Goal: Navigation & Orientation: Find specific page/section

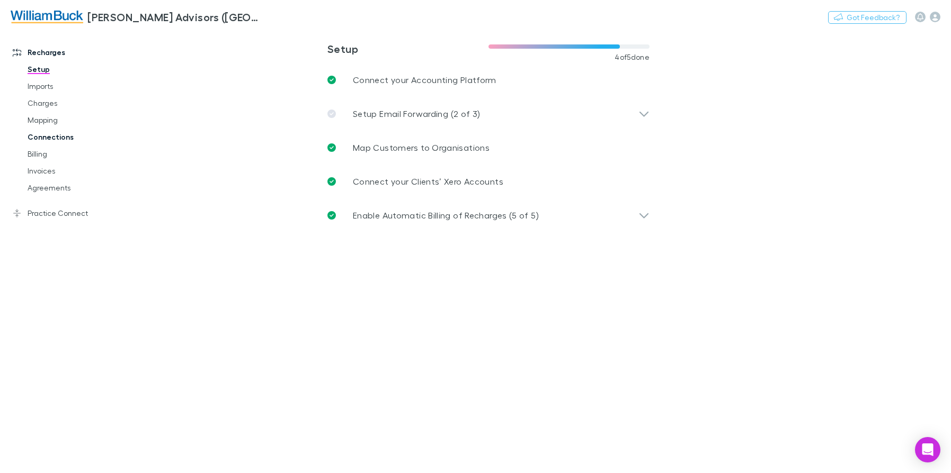
click at [43, 135] on link "Connections" at bounding box center [79, 137] width 125 height 17
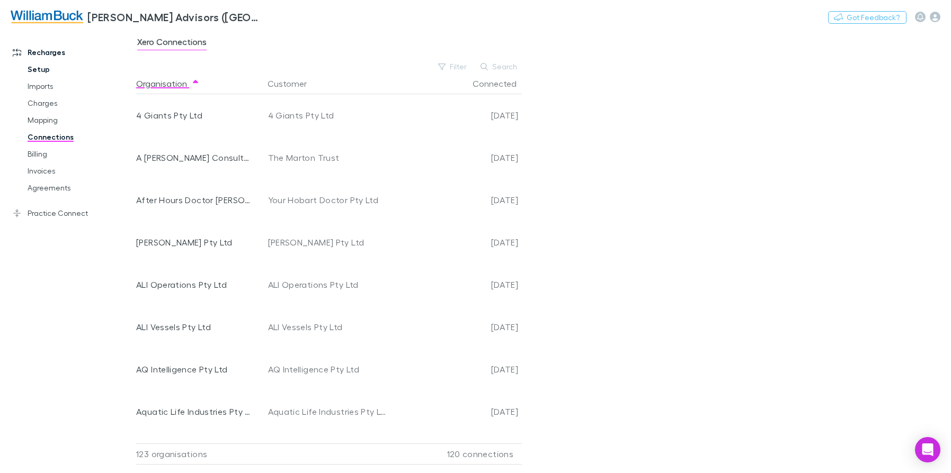
click at [44, 76] on link "Setup" at bounding box center [79, 69] width 125 height 17
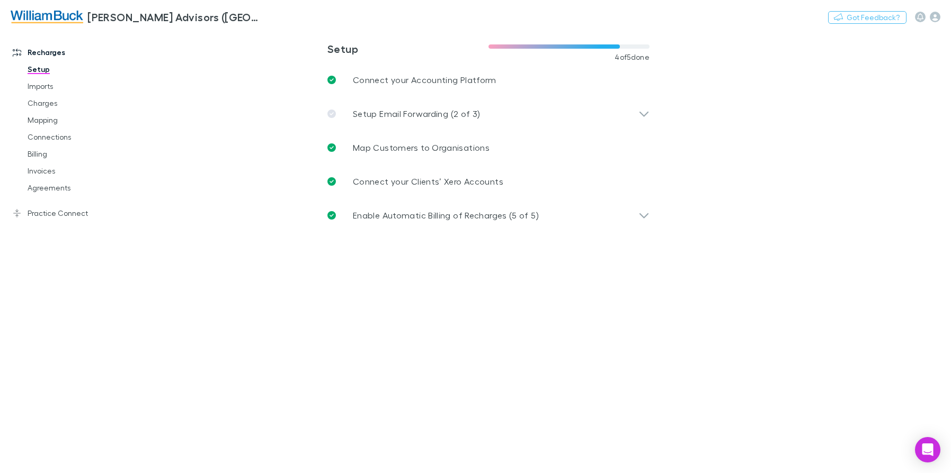
click at [63, 16] on img at bounding box center [47, 17] width 73 height 13
click at [56, 84] on link "Imports" at bounding box center [79, 86] width 125 height 17
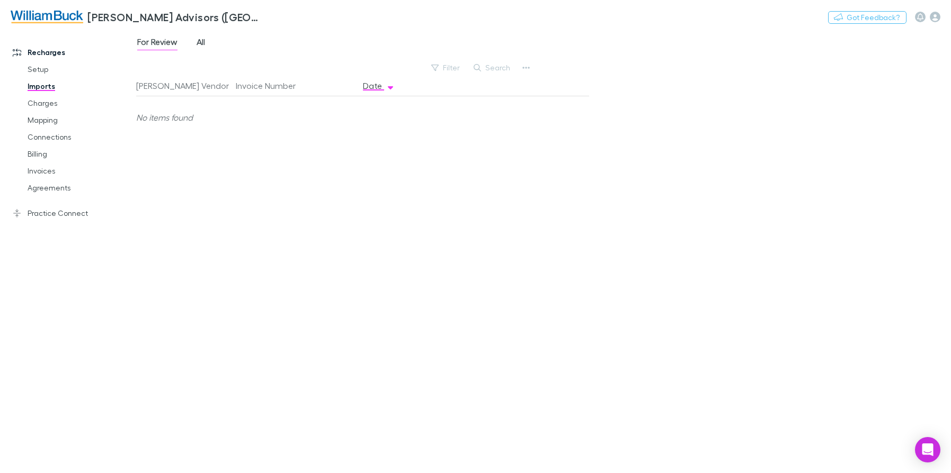
click at [203, 45] on span "All" at bounding box center [200, 44] width 8 height 14
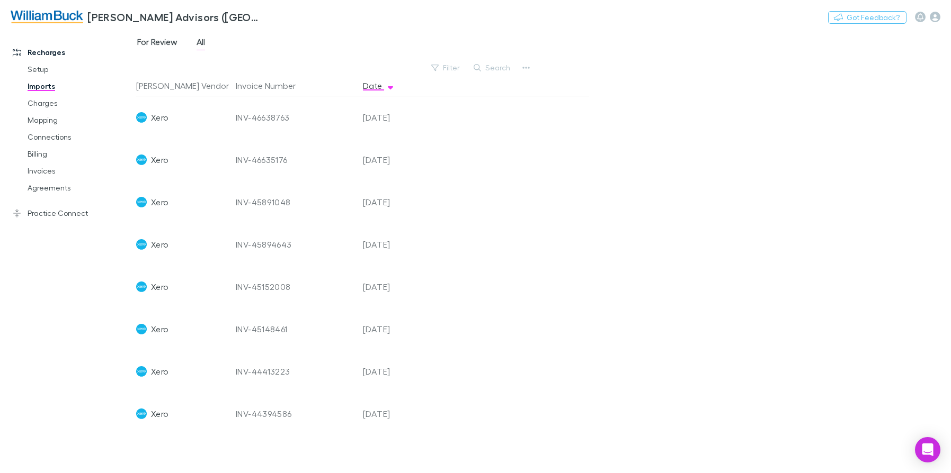
click at [162, 42] on span "For Review" at bounding box center [157, 44] width 40 height 14
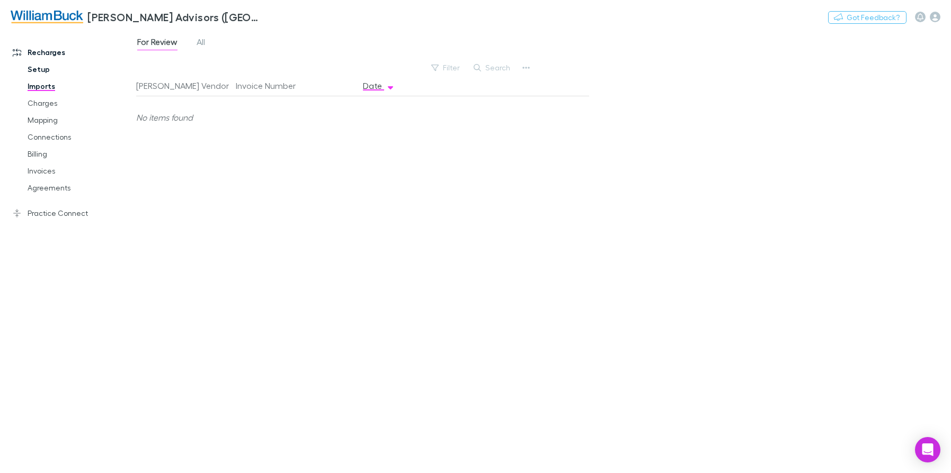
click at [47, 70] on link "Setup" at bounding box center [79, 69] width 125 height 17
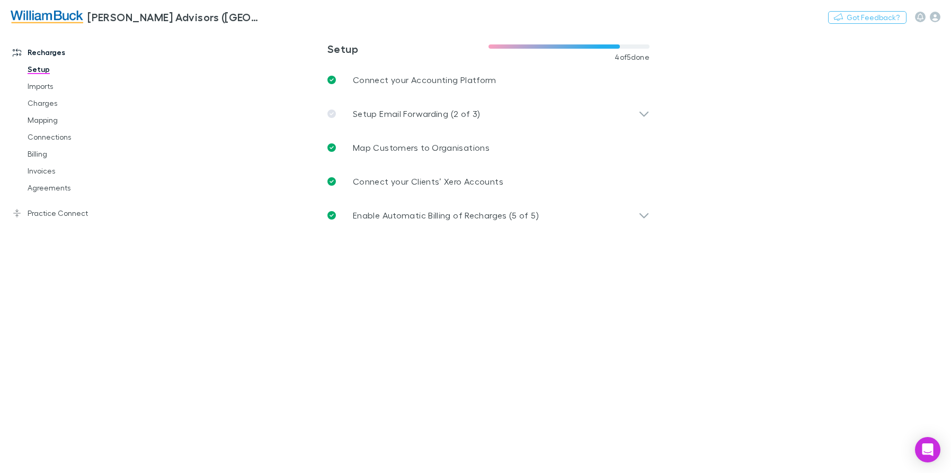
click at [46, 49] on link "Recharges" at bounding box center [72, 52] width 140 height 17
click at [66, 20] on img at bounding box center [47, 17] width 73 height 13
click at [938, 19] on icon "button" at bounding box center [934, 17] width 11 height 11
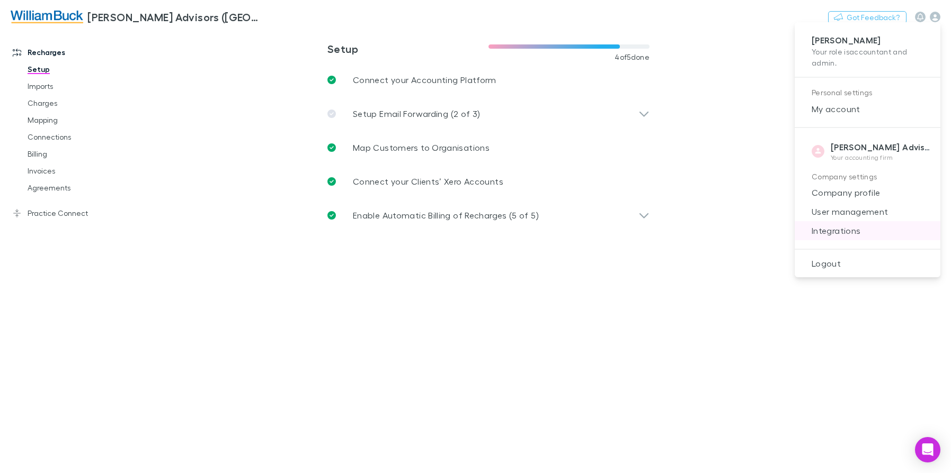
click at [851, 232] on span "Integrations" at bounding box center [867, 231] width 129 height 13
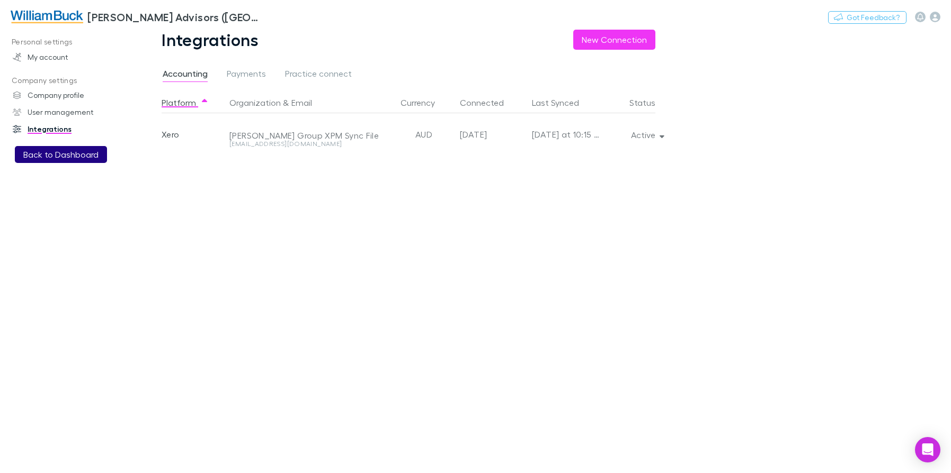
click at [78, 155] on button "Back to Dashboard" at bounding box center [61, 154] width 92 height 17
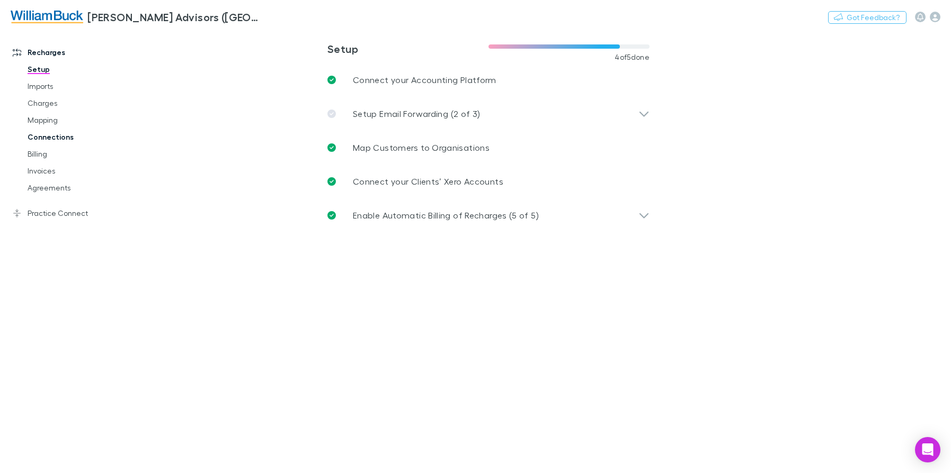
click at [54, 133] on link "Connections" at bounding box center [79, 137] width 125 height 17
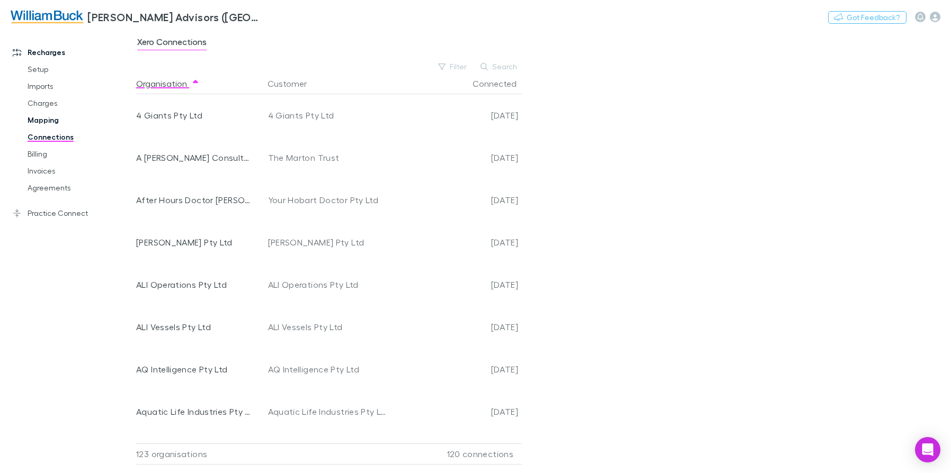
click at [44, 121] on link "Mapping" at bounding box center [79, 120] width 125 height 17
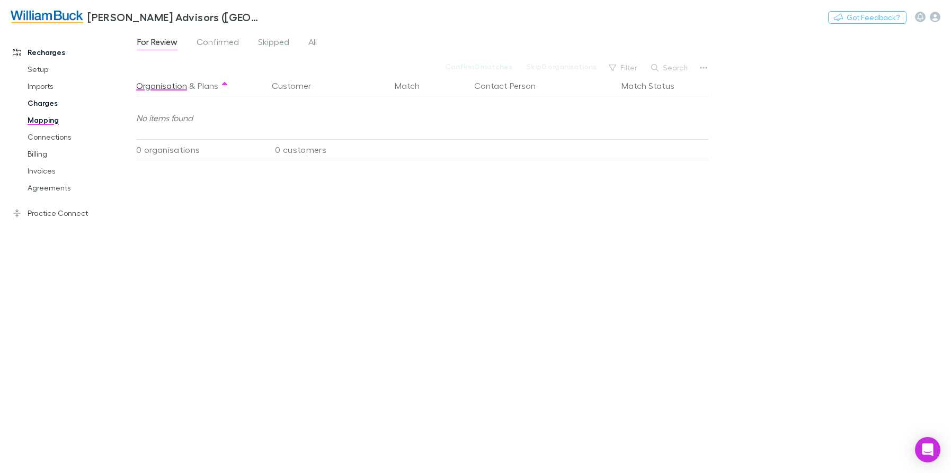
click at [44, 101] on link "Charges" at bounding box center [79, 103] width 125 height 17
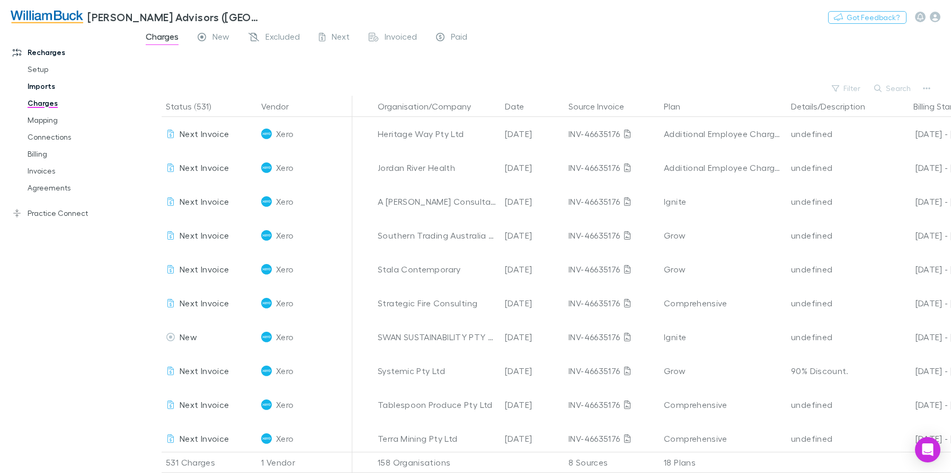
click at [45, 86] on link "Imports" at bounding box center [79, 86] width 125 height 17
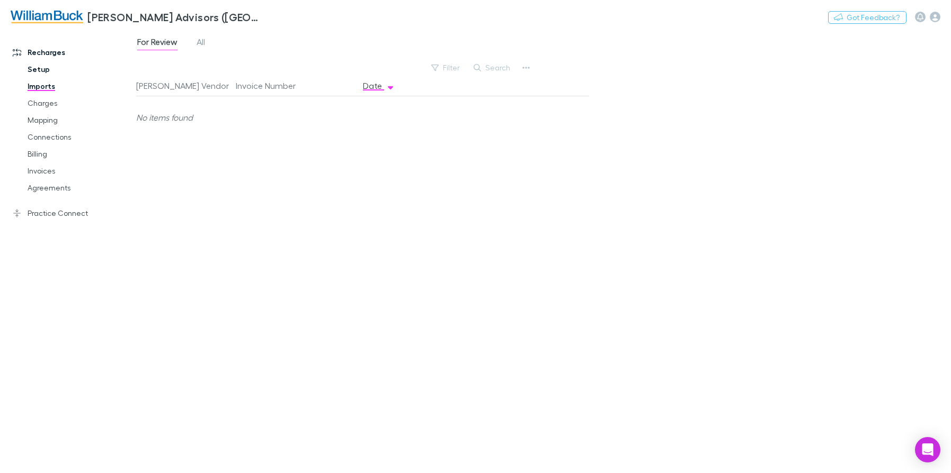
click at [46, 63] on link "Setup" at bounding box center [79, 69] width 125 height 17
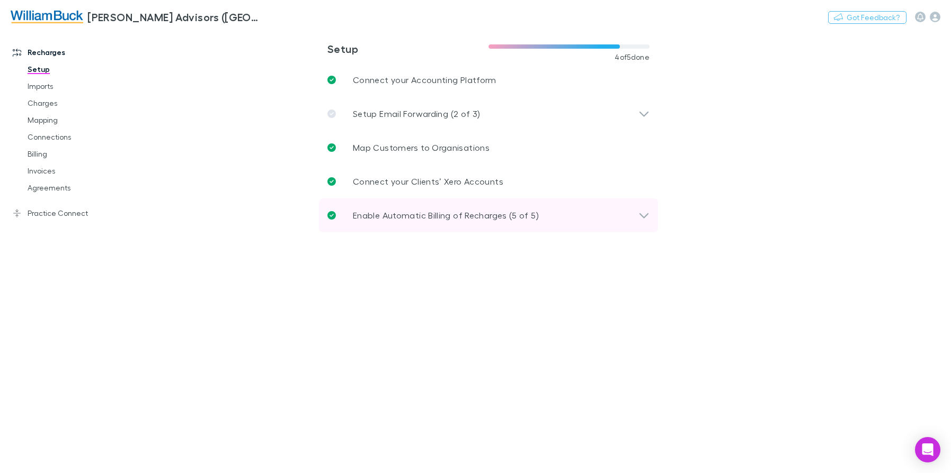
click at [464, 206] on div "Enable Automatic Billing of Recharges (5 of 5)" at bounding box center [488, 216] width 339 height 34
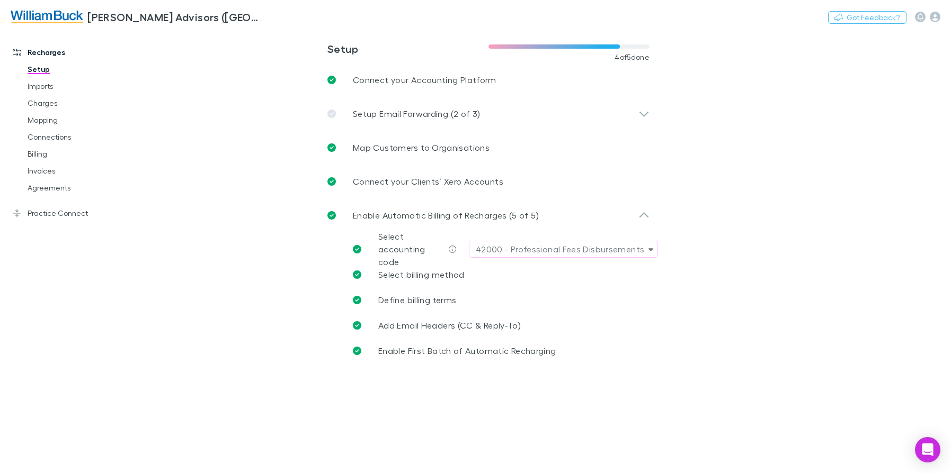
click at [61, 50] on link "Recharges" at bounding box center [72, 52] width 140 height 17
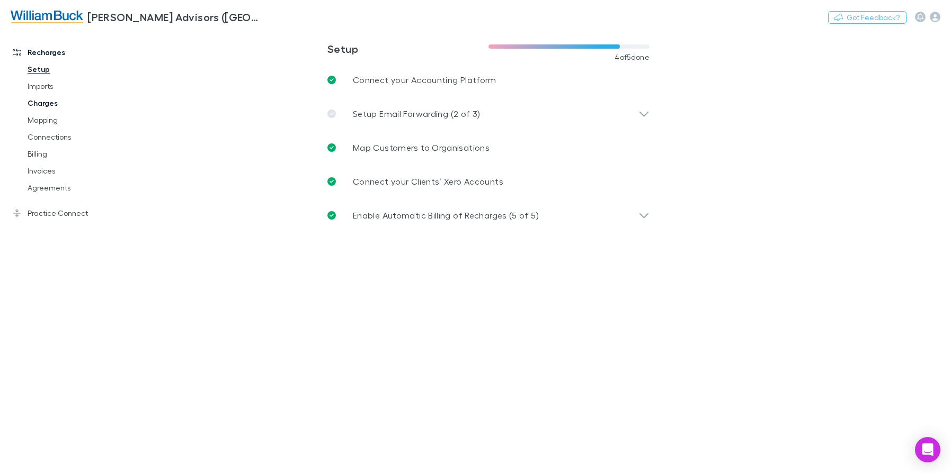
click at [43, 109] on link "Charges" at bounding box center [79, 103] width 125 height 17
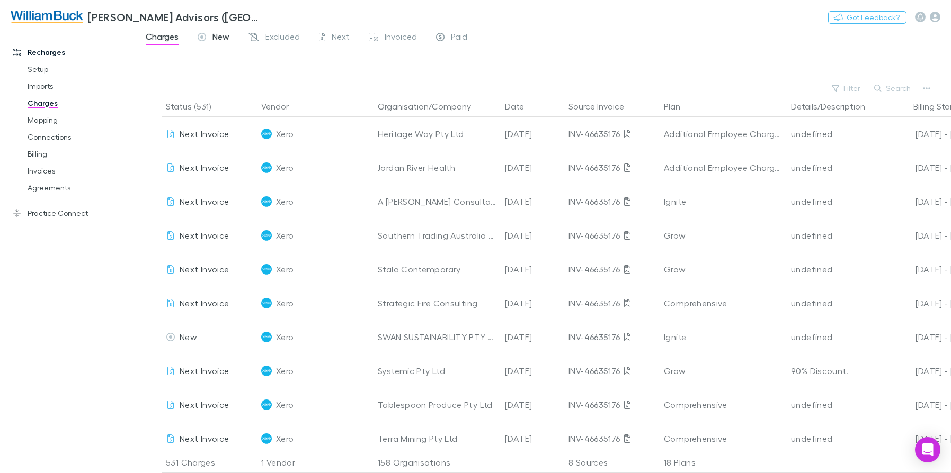
click at [208, 33] on div "New" at bounding box center [214, 38] width 32 height 14
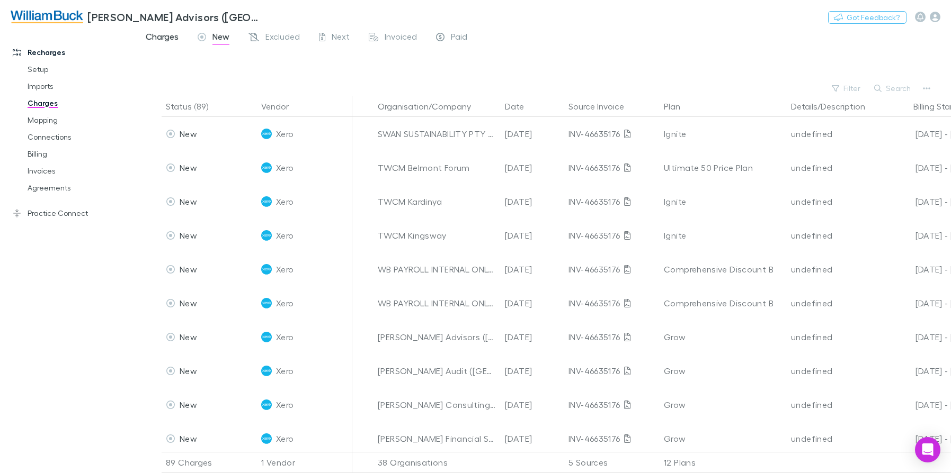
click at [176, 34] on span "Charges" at bounding box center [162, 38] width 33 height 14
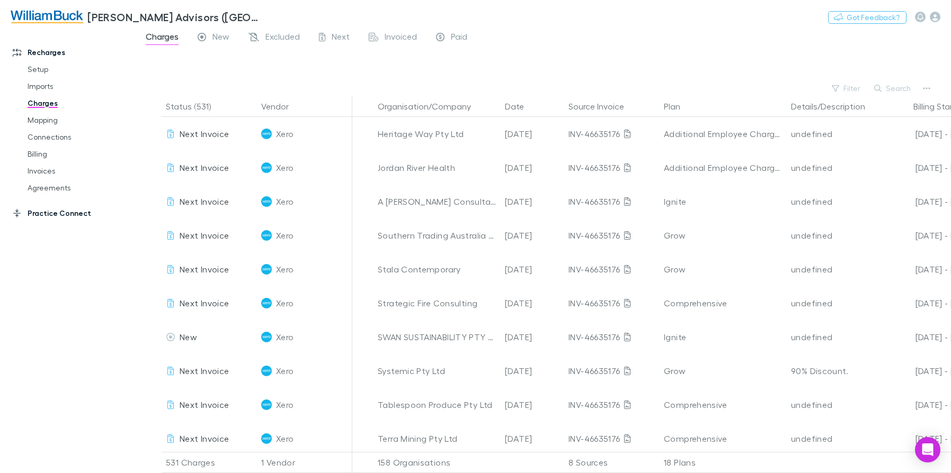
click at [46, 216] on link "Practice Connect" at bounding box center [72, 213] width 140 height 17
